Goal: Transaction & Acquisition: Register for event/course

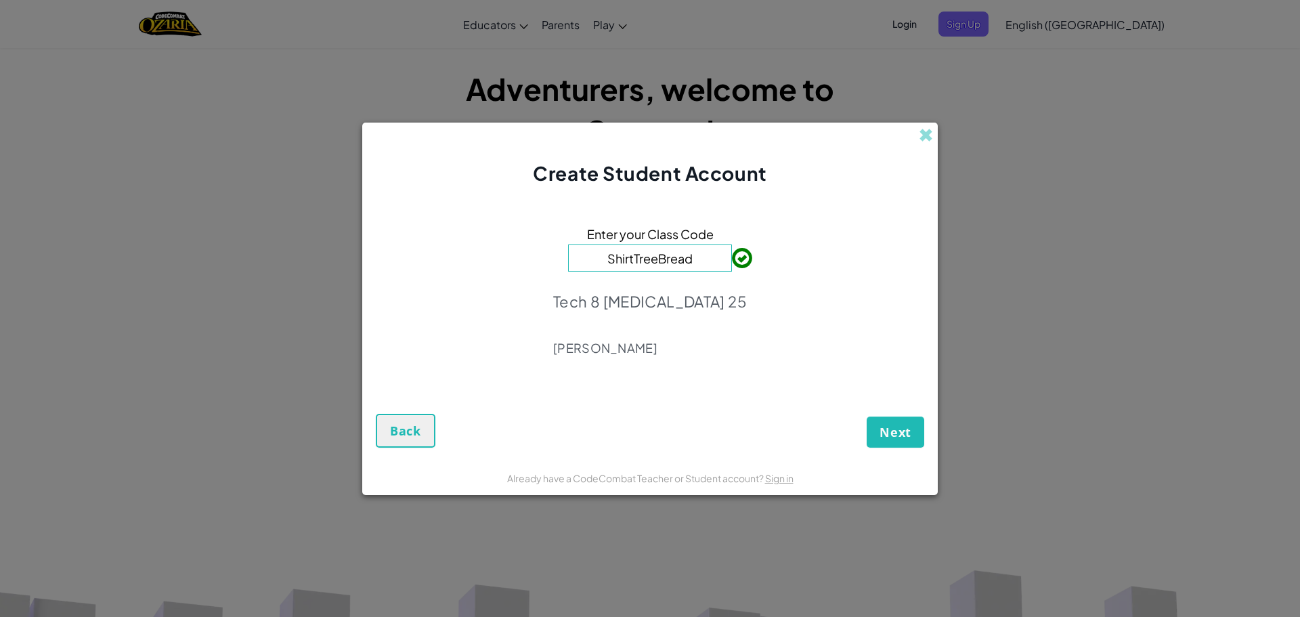
click at [878, 402] on div "Next Back" at bounding box center [650, 418] width 549 height 58
click at [908, 425] on span "Next" at bounding box center [896, 432] width 32 height 16
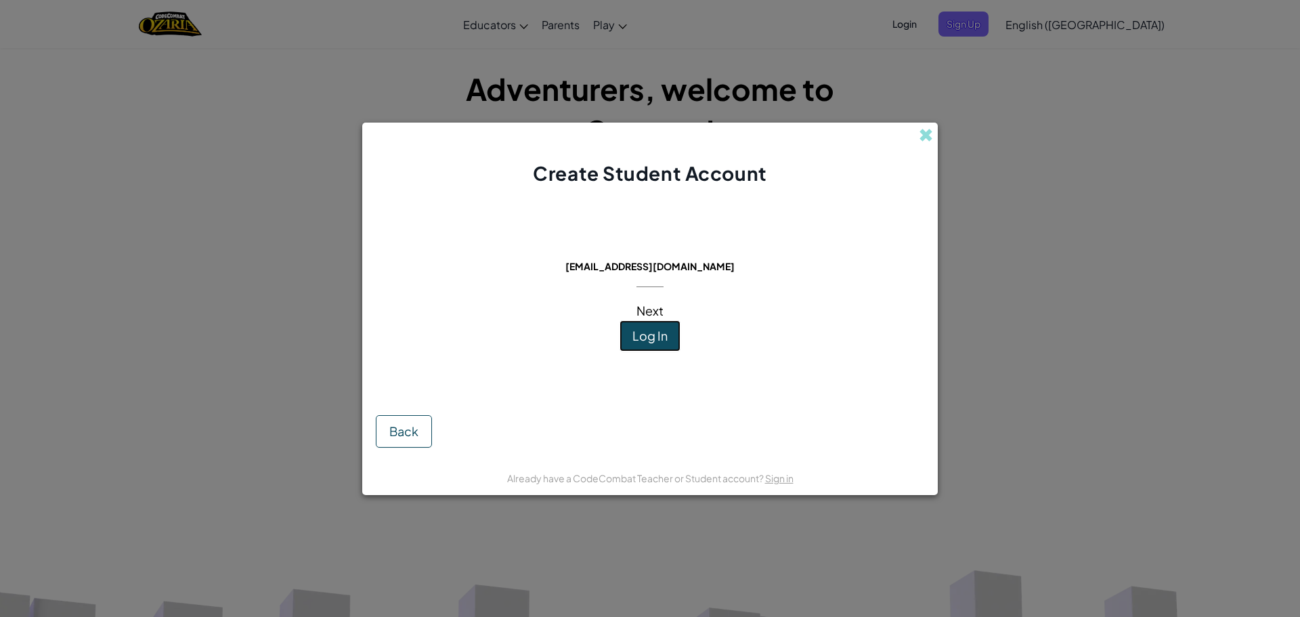
click at [647, 338] on span "Log In" at bounding box center [650, 336] width 35 height 16
